Goal: Information Seeking & Learning: Learn about a topic

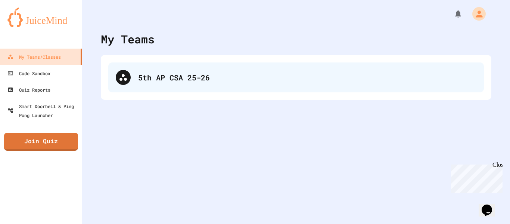
click at [170, 73] on div "5th AP CSA 25-26" at bounding box center [307, 77] width 338 height 11
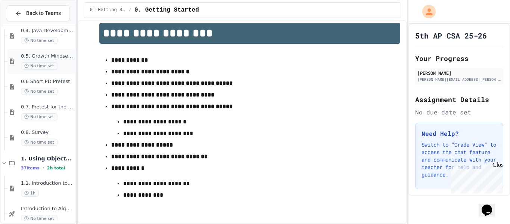
scroll to position [180, 0]
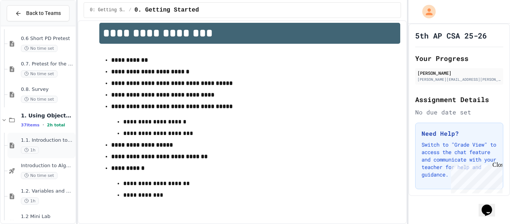
click at [38, 144] on div "1.1. Introduction to Algorithms, Programming, and Compilers 1h" at bounding box center [47, 145] width 53 height 16
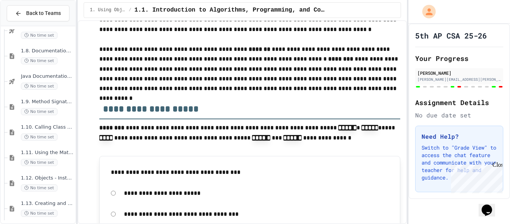
scroll to position [600, 0]
click at [40, 127] on span "1.10. Calling Class Methods" at bounding box center [47, 126] width 53 height 6
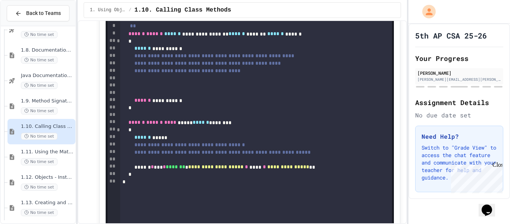
scroll to position [3167, 0]
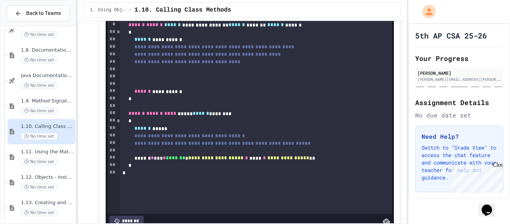
click at [179, 27] on span "******" at bounding box center [172, 24] width 16 height 5
click at [172, 21] on div "**" at bounding box center [256, 16] width 272 height 7
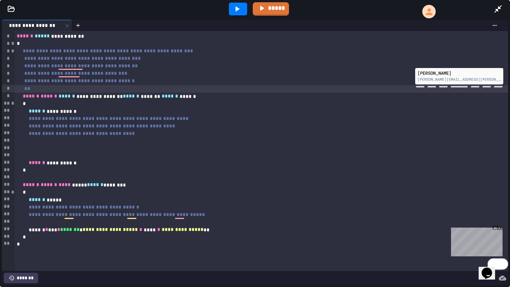
click at [131, 143] on div "To enrich screen reader interactions, please activate Accessibility in Grammarl…" at bounding box center [262, 140] width 494 height 7
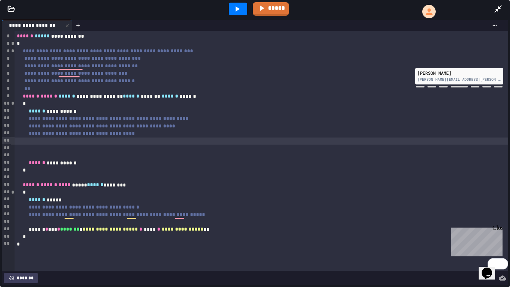
click at [122, 106] on div "*" at bounding box center [262, 103] width 494 height 7
click at [51, 140] on div "To enrich screen reader interactions, please activate Accessibility in Grammarl…" at bounding box center [262, 140] width 494 height 7
click at [502, 9] on icon at bounding box center [498, 8] width 9 height 9
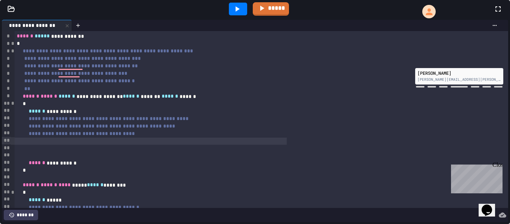
scroll to position [0, 0]
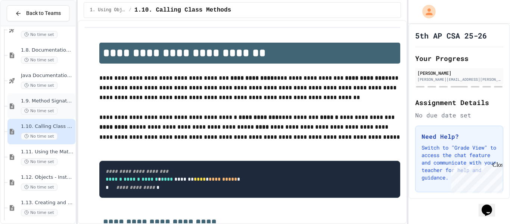
click at [31, 101] on span "1.9. Method Signatures" at bounding box center [47, 101] width 53 height 6
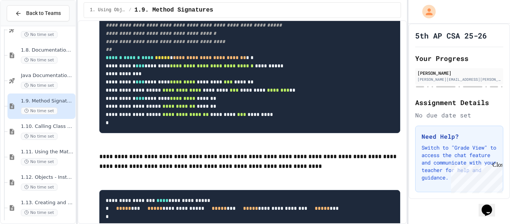
scroll to position [2691, 0]
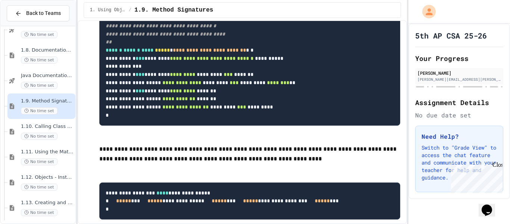
click at [46, 113] on span "No time set" at bounding box center [39, 110] width 37 height 7
click at [58, 135] on div "No time set" at bounding box center [47, 136] width 53 height 7
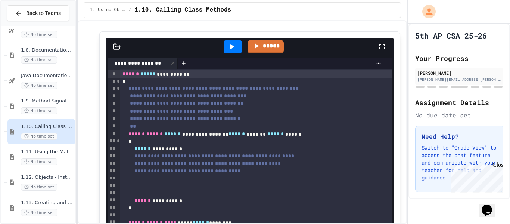
scroll to position [3059, 0]
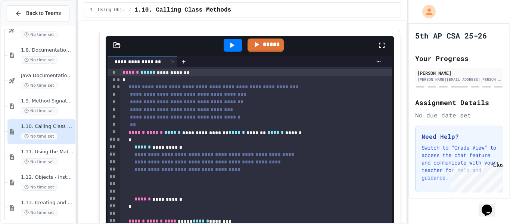
click at [383, 50] on icon at bounding box center [382, 45] width 9 height 9
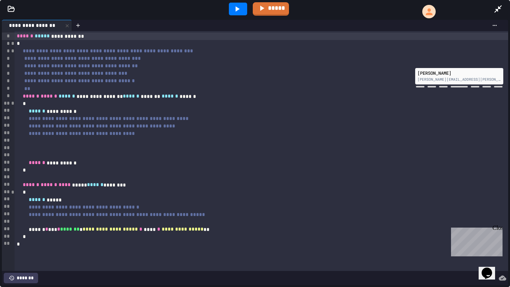
click at [116, 143] on div at bounding box center [262, 140] width 494 height 7
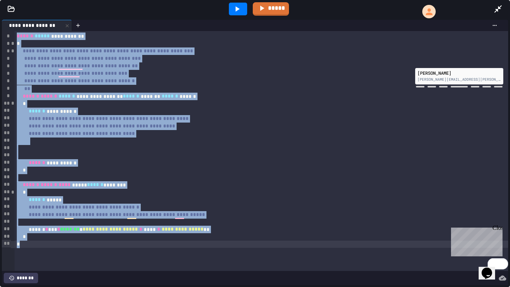
copy div "**********"
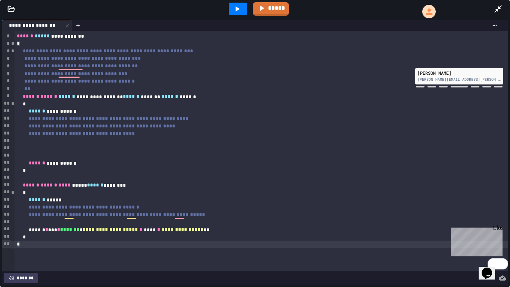
click at [116, 143] on div "To enrich screen reader interactions, please activate Accessibility in Grammarl…" at bounding box center [262, 140] width 494 height 7
